Goal: Book appointment/travel/reservation

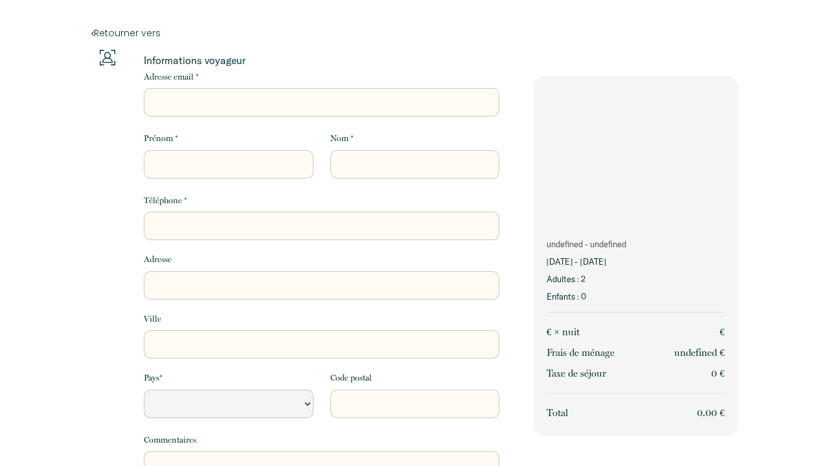
select select "Default select example"
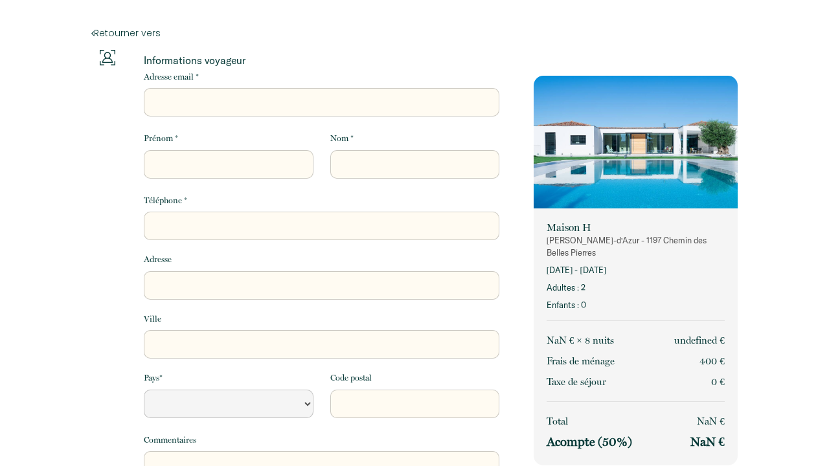
select select "Default select example"
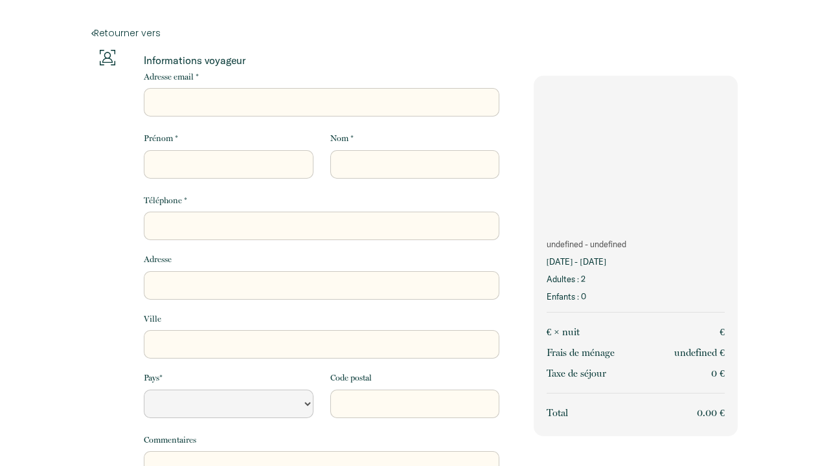
select select "Default select example"
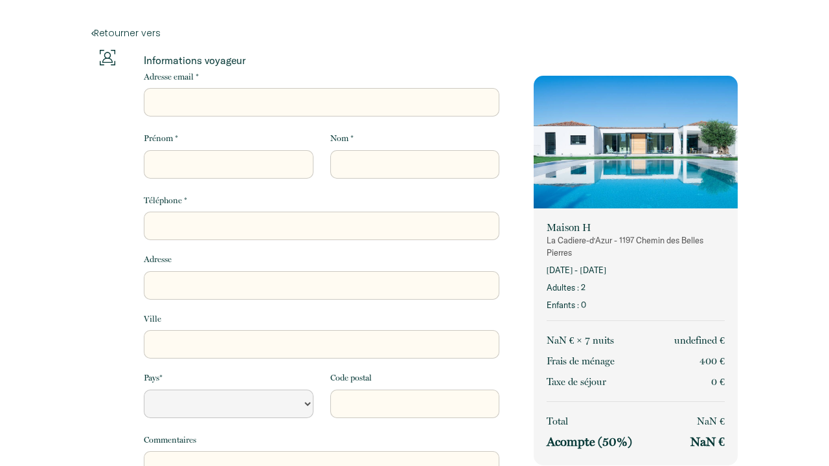
select select "Default select example"
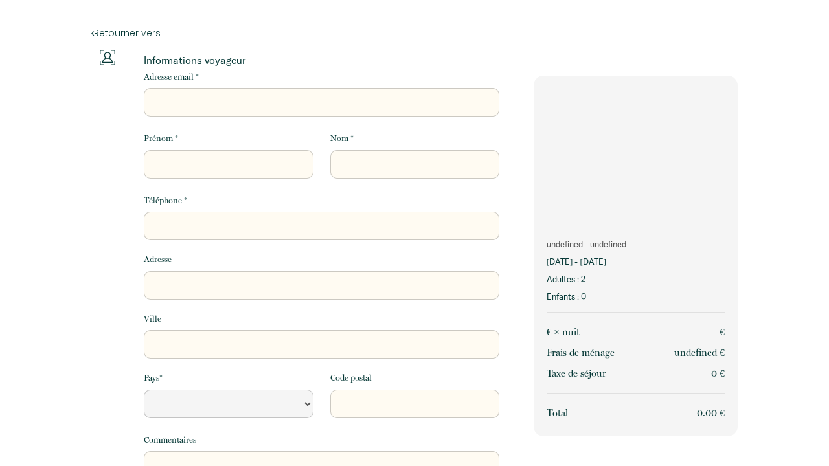
select select "Default select example"
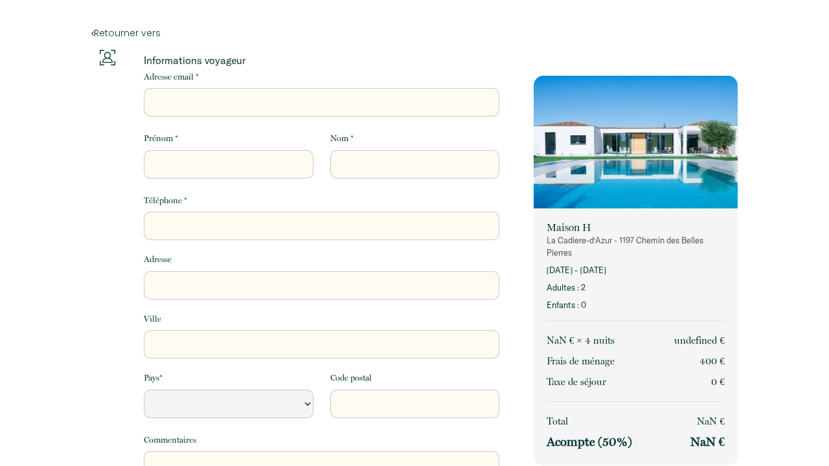
select select "Default select example"
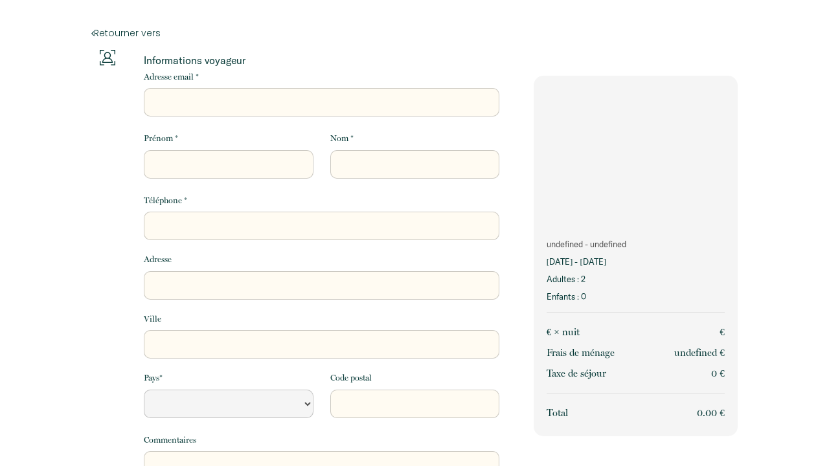
select select "Default select example"
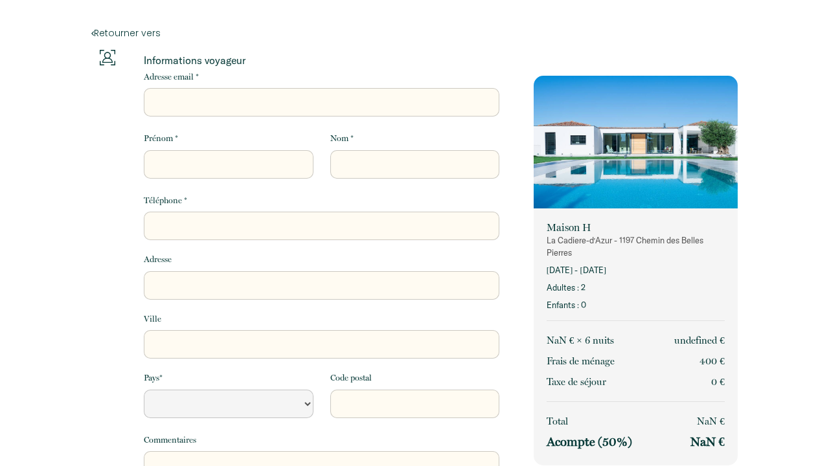
select select "Default select example"
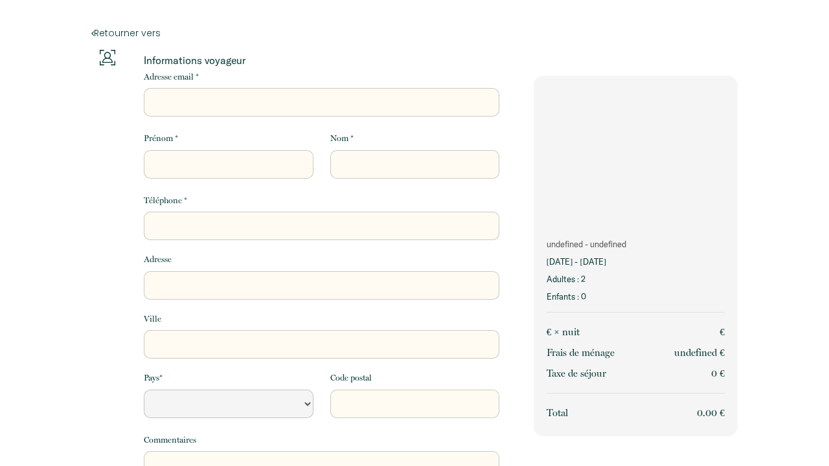
select select "Default select example"
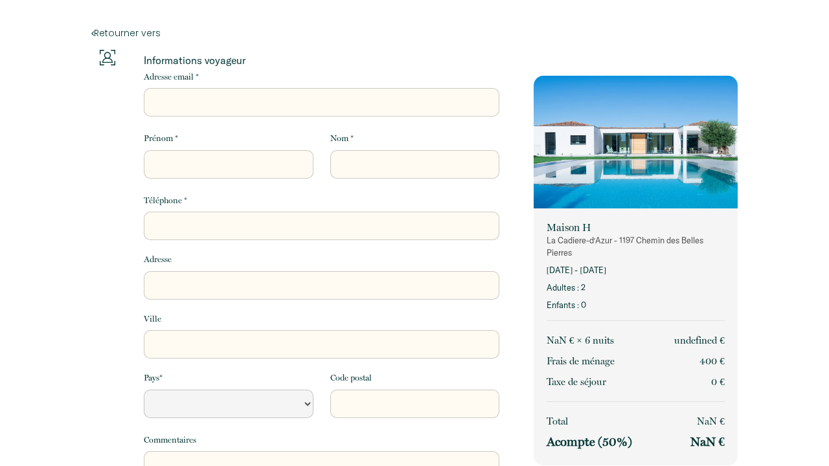
select select "Default select example"
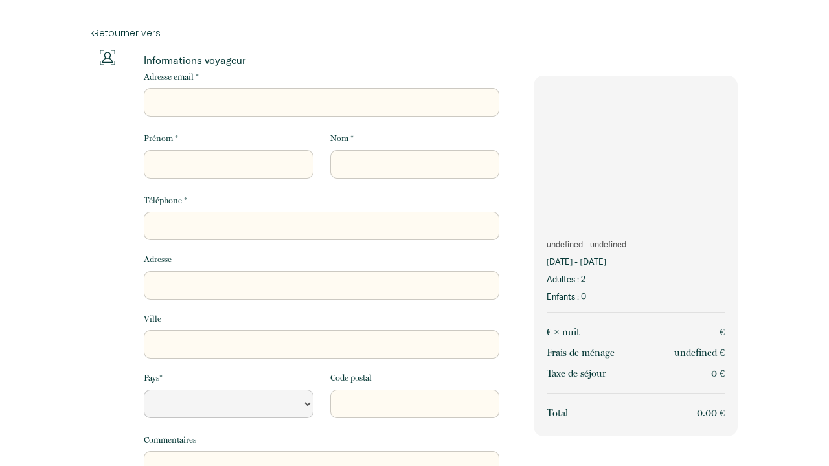
select select "Default select example"
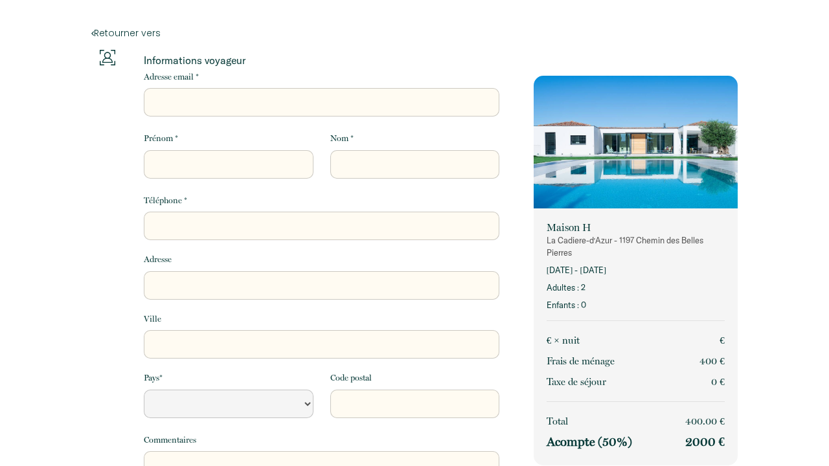
select select "Default select example"
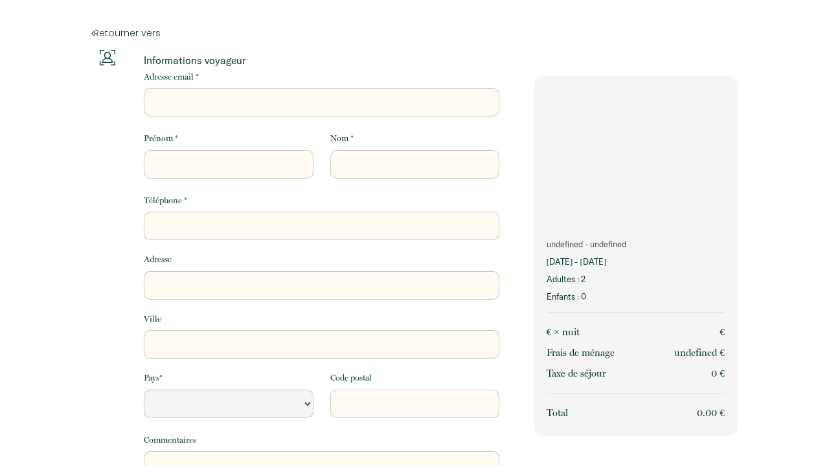
select select "Default select example"
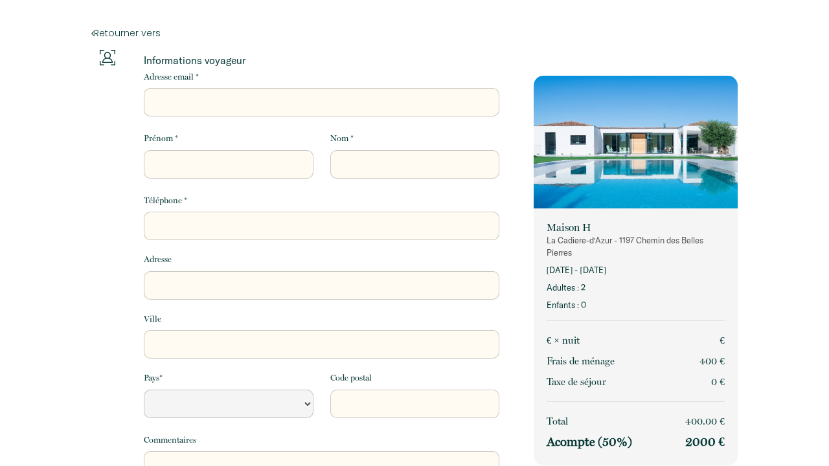
select select "Default select example"
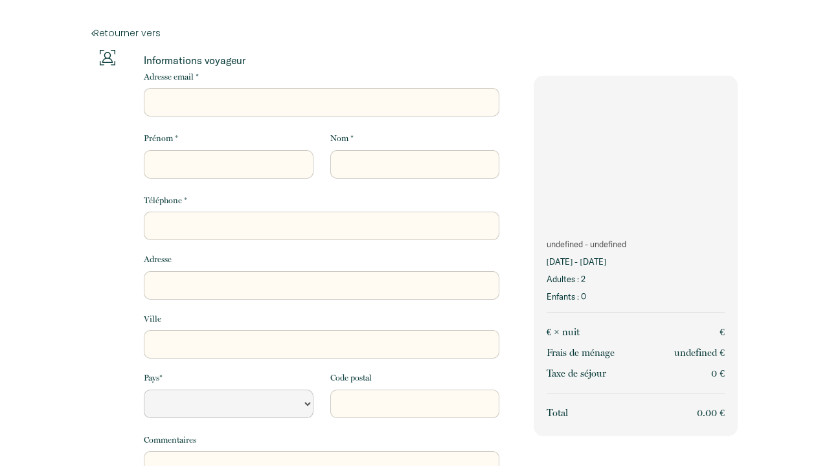
select select "Default select example"
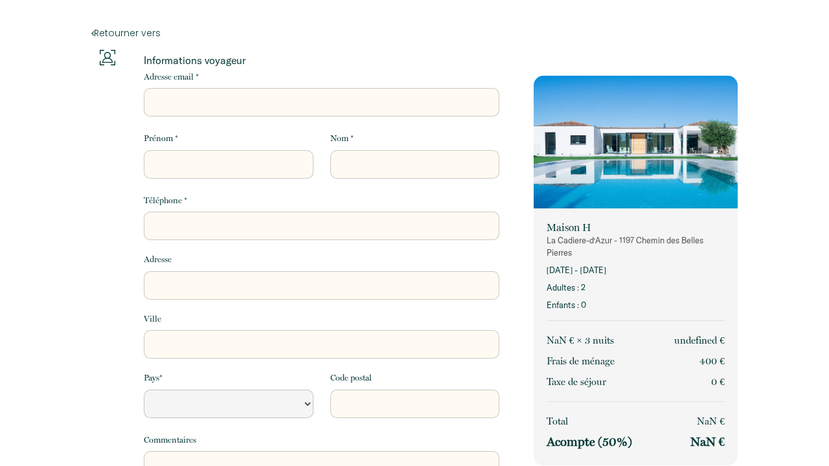
select select "Default select example"
